Goal: Transaction & Acquisition: Obtain resource

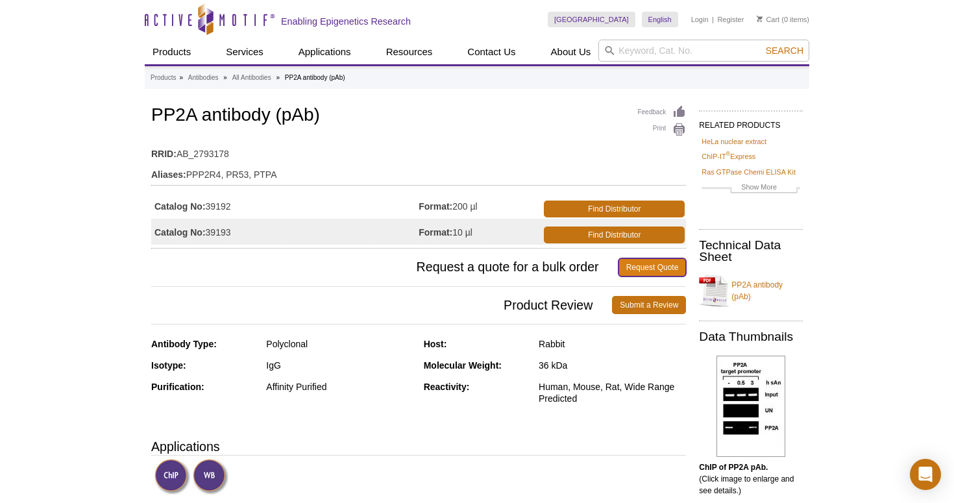
click at [631, 270] on link "Request Quote" at bounding box center [652, 267] width 68 height 18
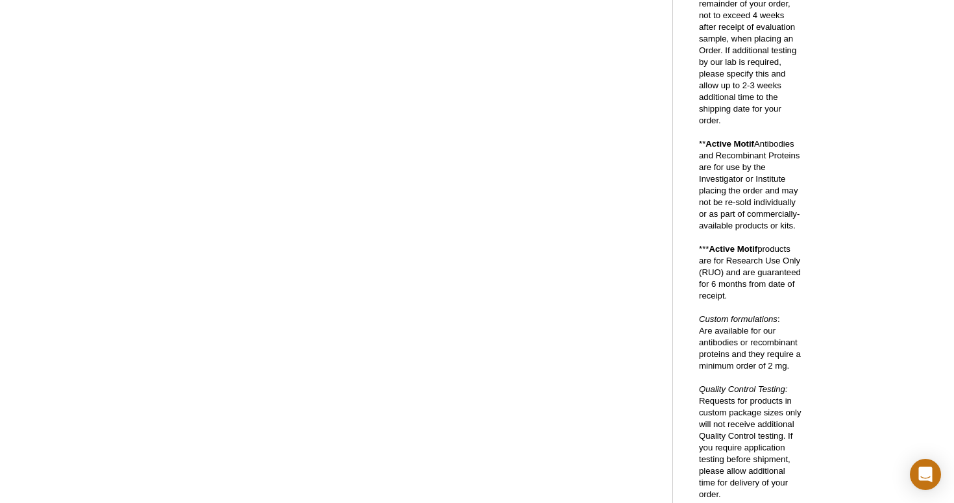
scroll to position [257, 0]
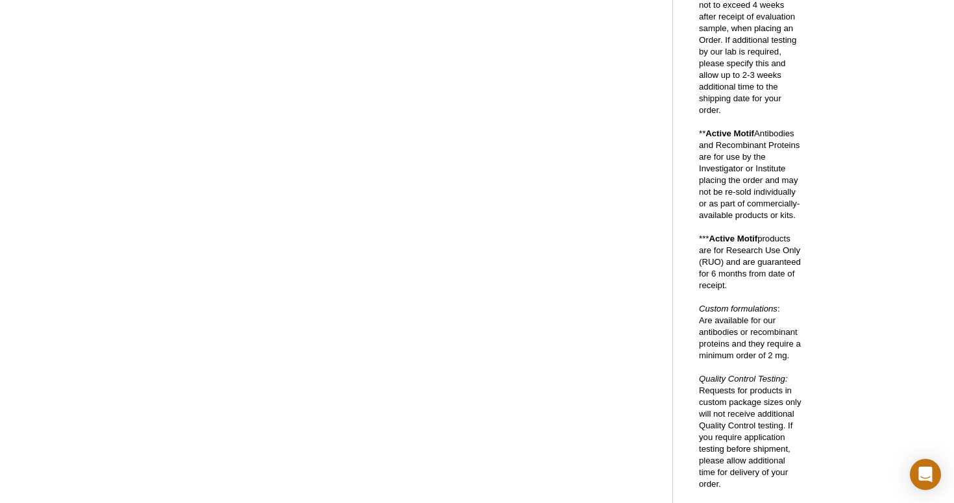
click at [25, 290] on div "Active Motif Logo Enabling Epigenetics Research 0 Search Skip to content Active…" at bounding box center [477, 328] width 954 height 1170
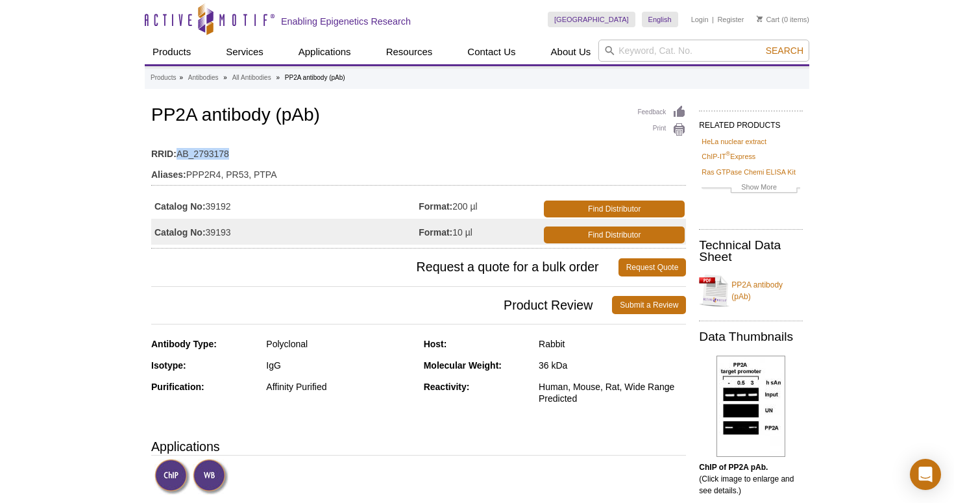
drag, startPoint x: 175, startPoint y: 153, endPoint x: 258, endPoint y: 153, distance: 82.4
click at [258, 154] on td "RRID: AB_2793178" at bounding box center [418, 150] width 535 height 21
copy td "AB_2793178"
drag, startPoint x: 455, startPoint y: 207, endPoint x: 514, endPoint y: 199, distance: 60.2
click at [514, 200] on td "Format: 200 µl" at bounding box center [479, 206] width 123 height 26
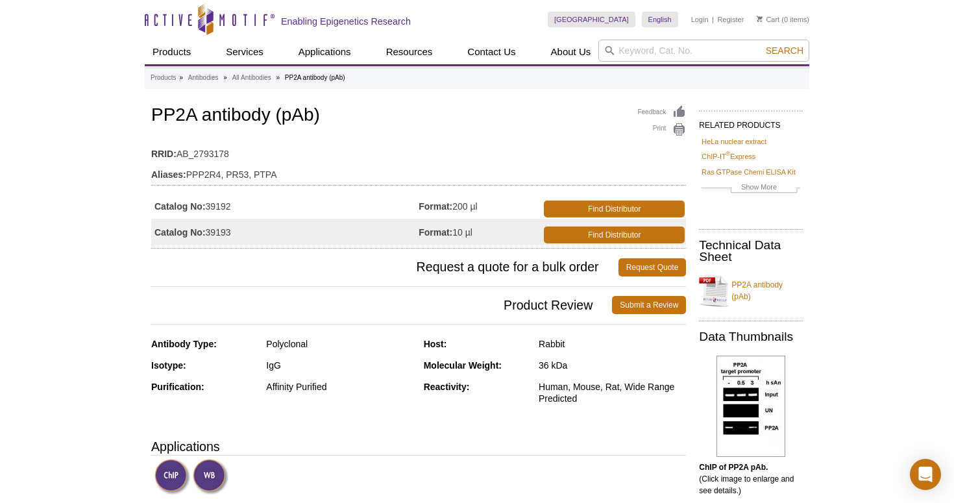
click at [466, 206] on td "Format: 200 µl" at bounding box center [479, 206] width 123 height 26
drag, startPoint x: 209, startPoint y: 206, endPoint x: 254, endPoint y: 208, distance: 44.8
click at [254, 208] on td "Catalog No: 39192" at bounding box center [284, 206] width 267 height 26
copy td "39192"
click at [606, 208] on link "Find Distributor" at bounding box center [614, 208] width 141 height 17
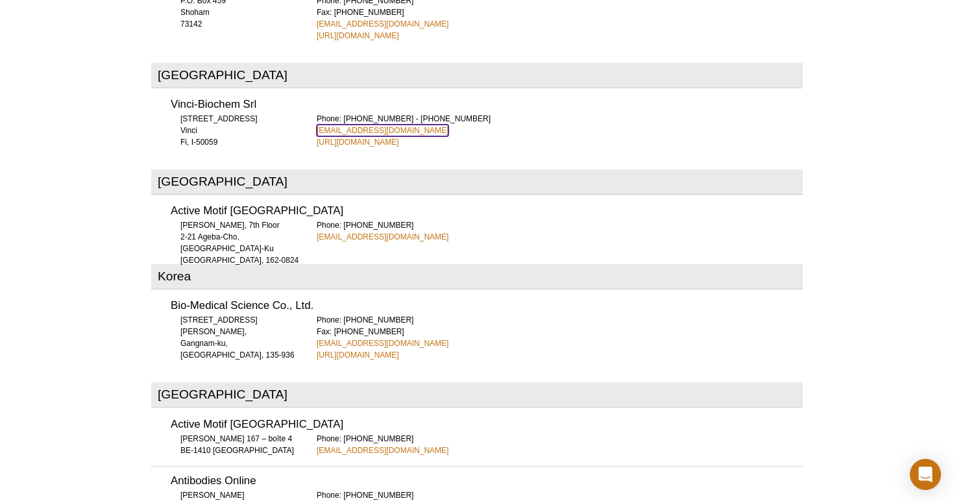
click at [368, 125] on link "vb@vincibiochem.it" at bounding box center [383, 131] width 132 height 12
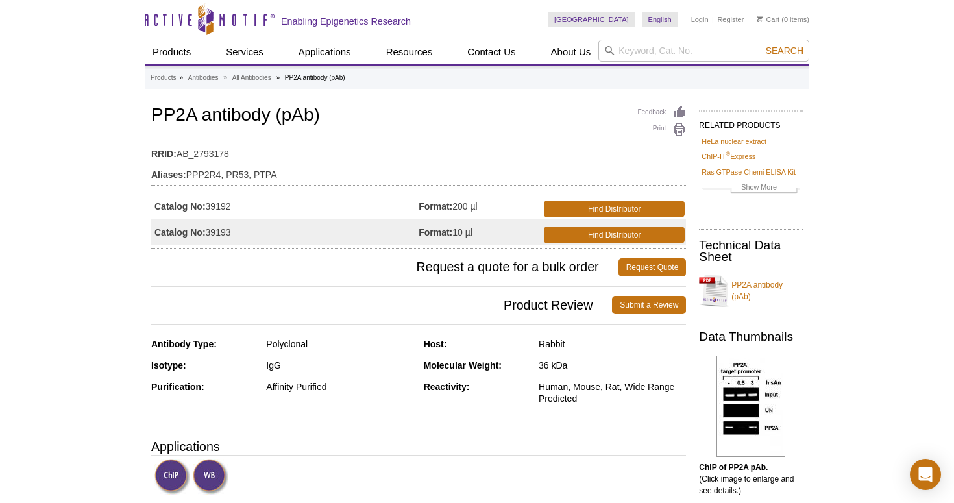
drag, startPoint x: 156, startPoint y: 205, endPoint x: 254, endPoint y: 202, distance: 98.7
click at [254, 202] on td "Catalog No: 39192" at bounding box center [284, 206] width 267 height 26
copy td "Catalog No: 39192"
